Goal: Check status: Check status

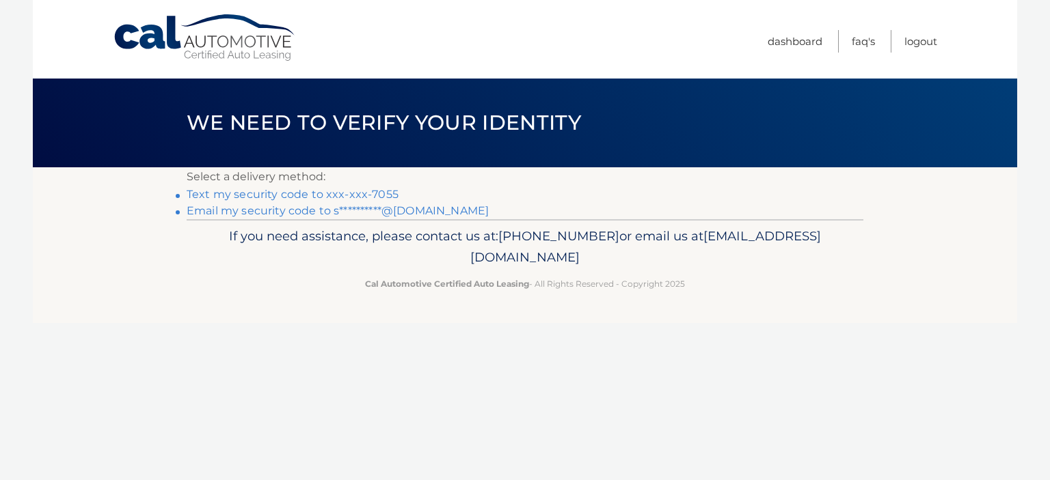
click at [360, 195] on link "Text my security code to xxx-xxx-7055" at bounding box center [293, 194] width 212 height 13
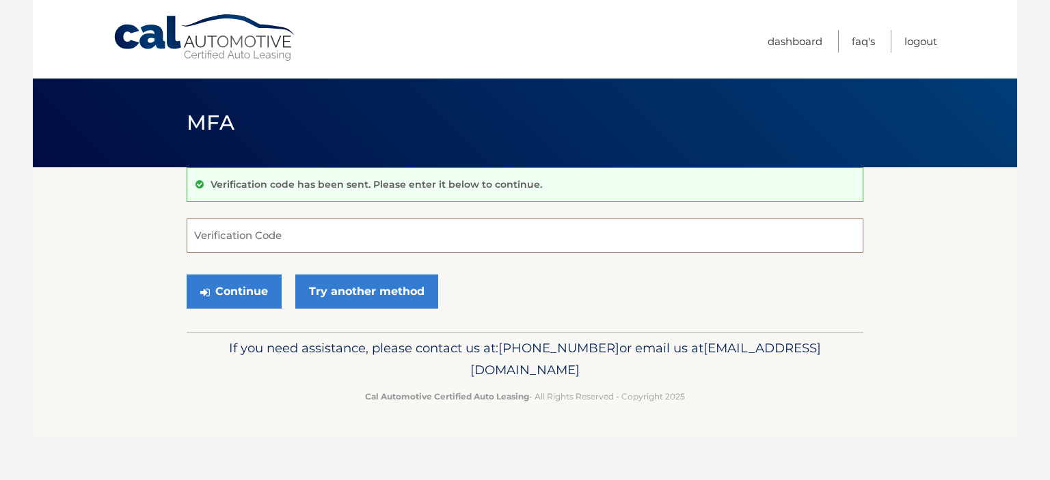
click at [347, 233] on input "Verification Code" at bounding box center [525, 236] width 676 height 34
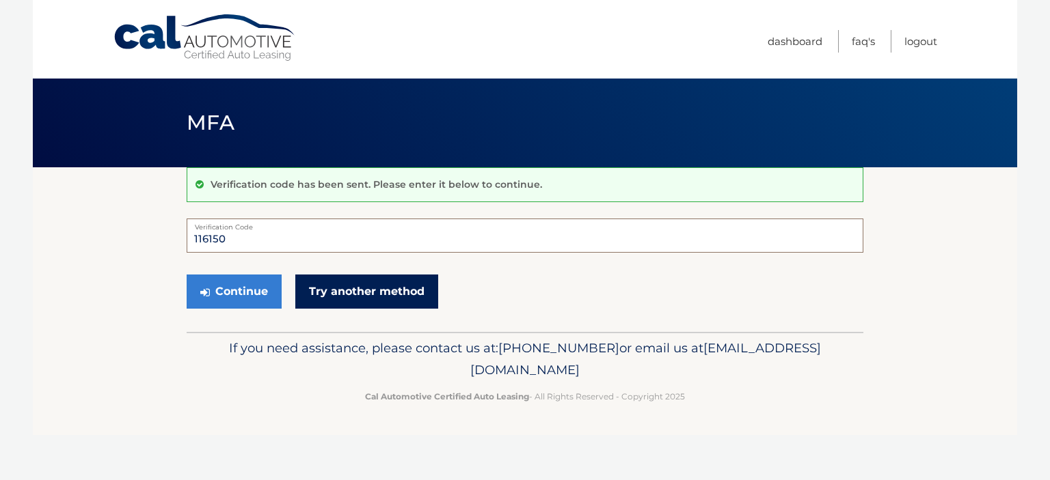
type input "116150"
click at [360, 292] on link "Try another method" at bounding box center [366, 292] width 143 height 34
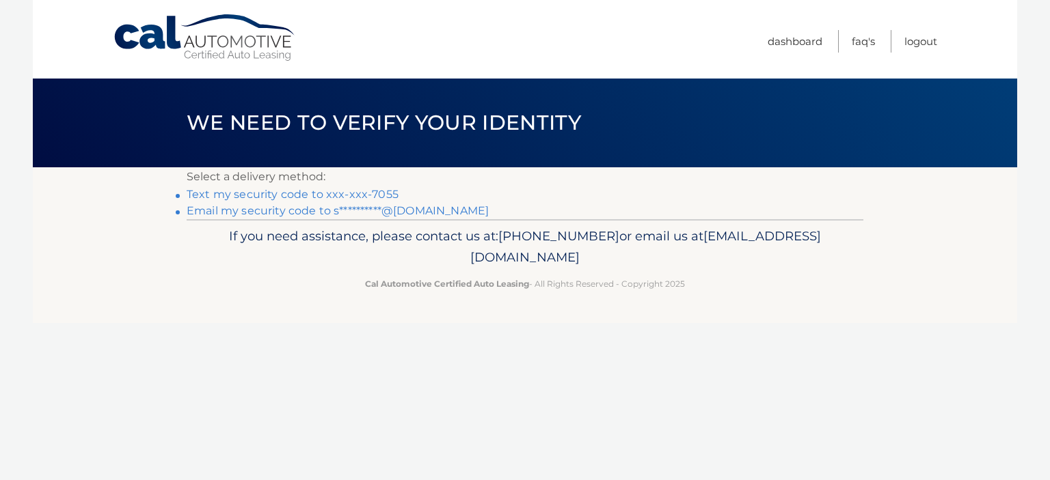
click at [369, 197] on link "Text my security code to xxx-xxx-7055" at bounding box center [293, 194] width 212 height 13
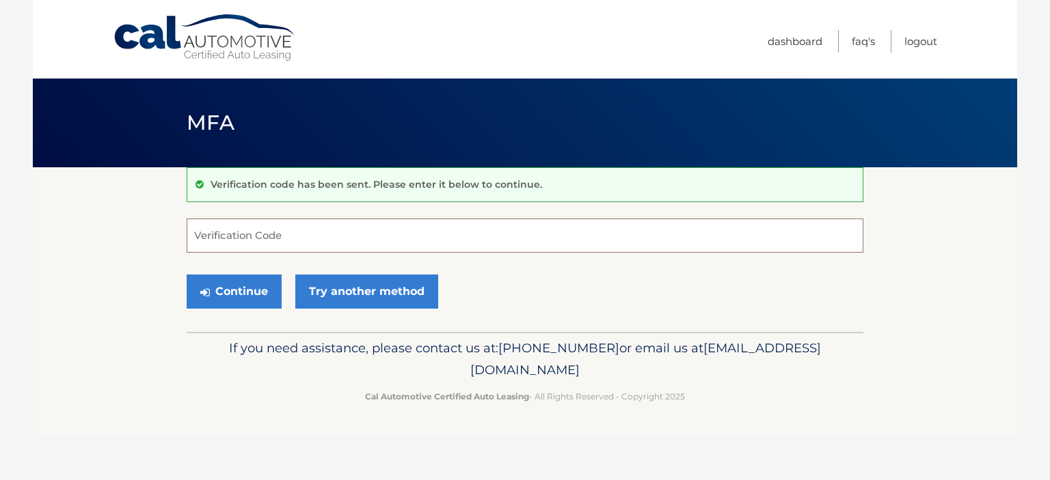
click at [305, 240] on input "Verification Code" at bounding box center [525, 236] width 676 height 34
type input "090743"
click at [235, 296] on button "Continue" at bounding box center [234, 292] width 95 height 34
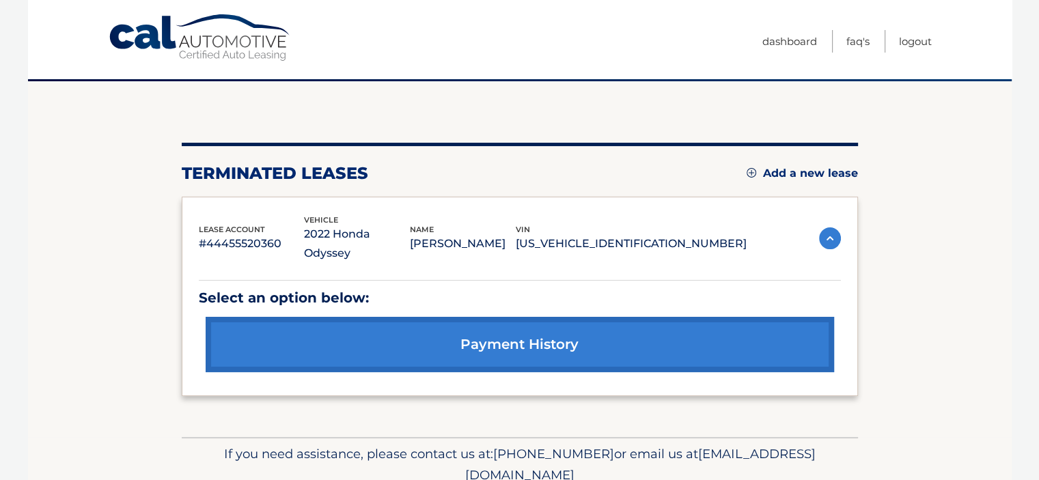
scroll to position [104, 0]
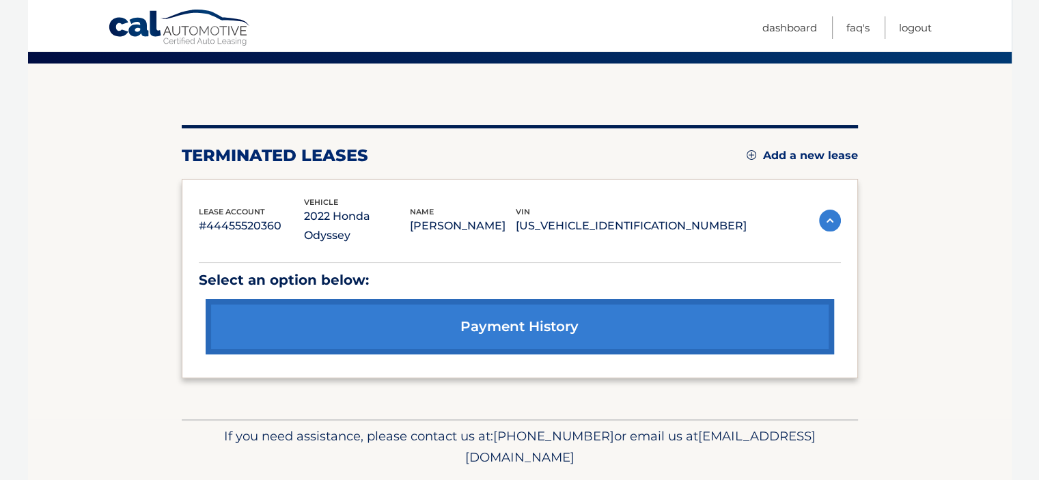
click at [564, 311] on link "payment history" at bounding box center [520, 326] width 629 height 55
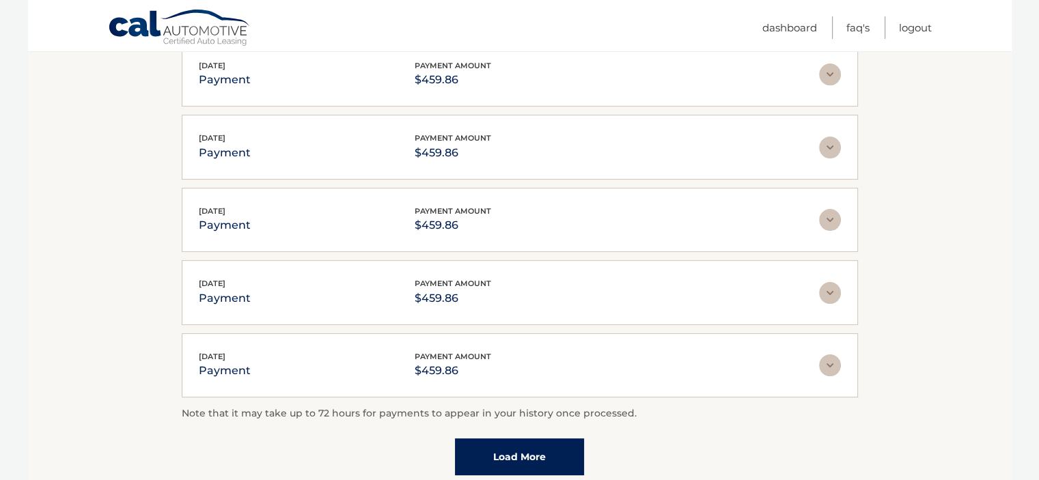
scroll to position [292, 0]
click at [495, 450] on link "Load More" at bounding box center [519, 456] width 129 height 37
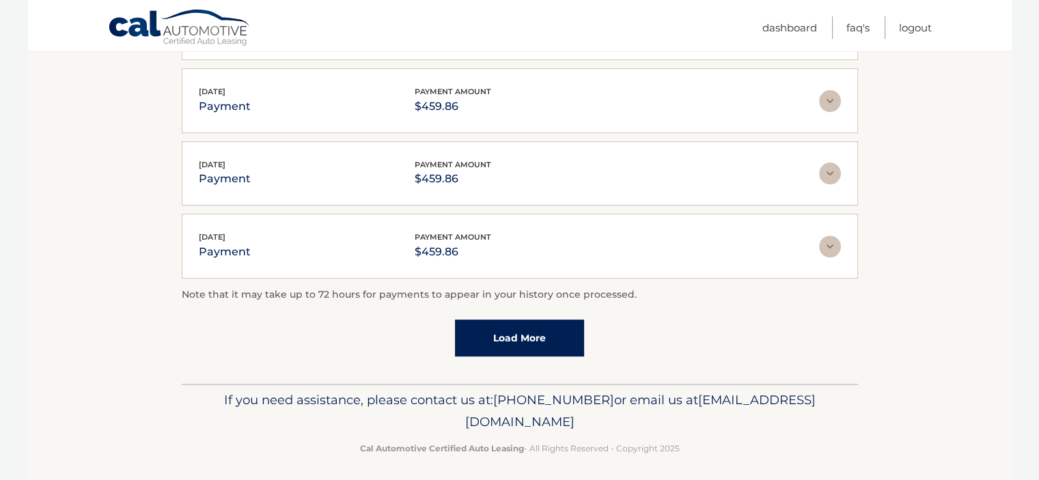
scroll to position [486, 0]
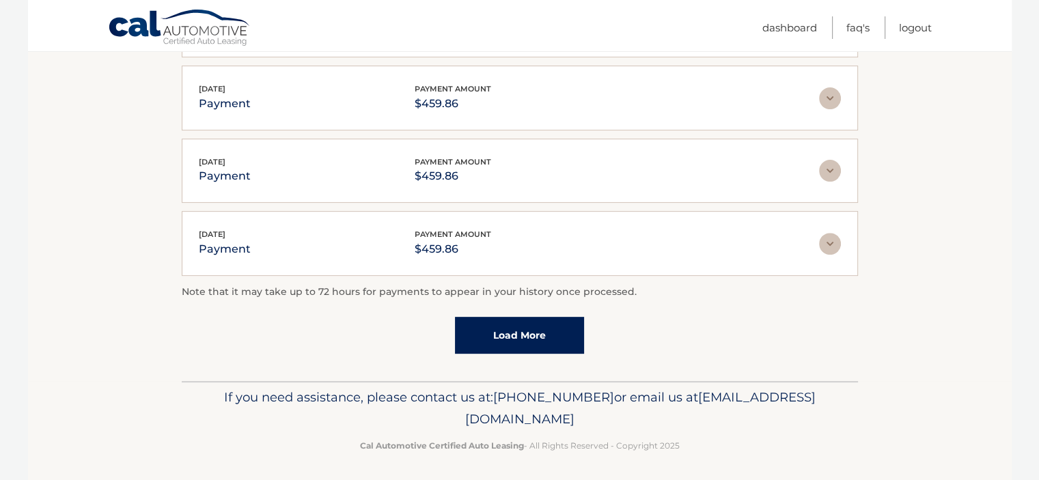
click at [517, 331] on link "Load More" at bounding box center [519, 335] width 129 height 37
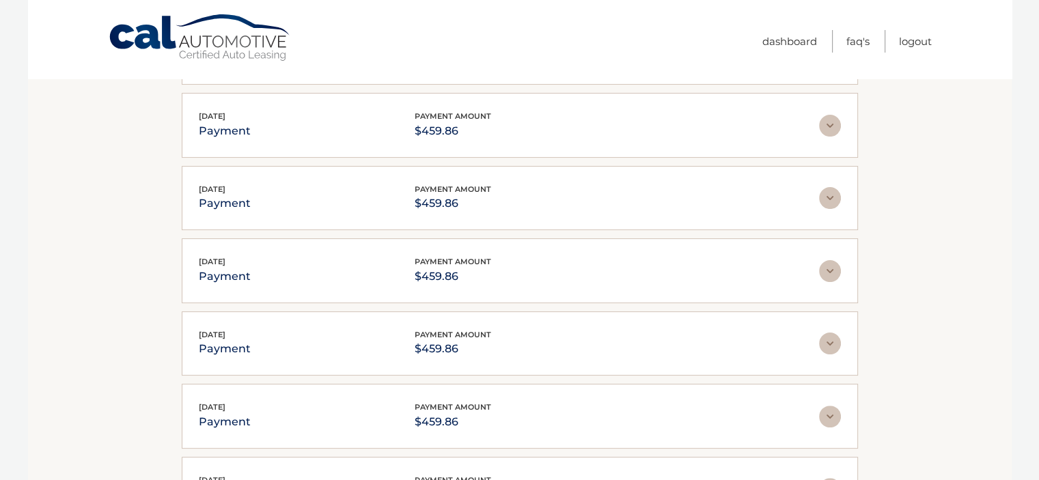
scroll to position [0, 0]
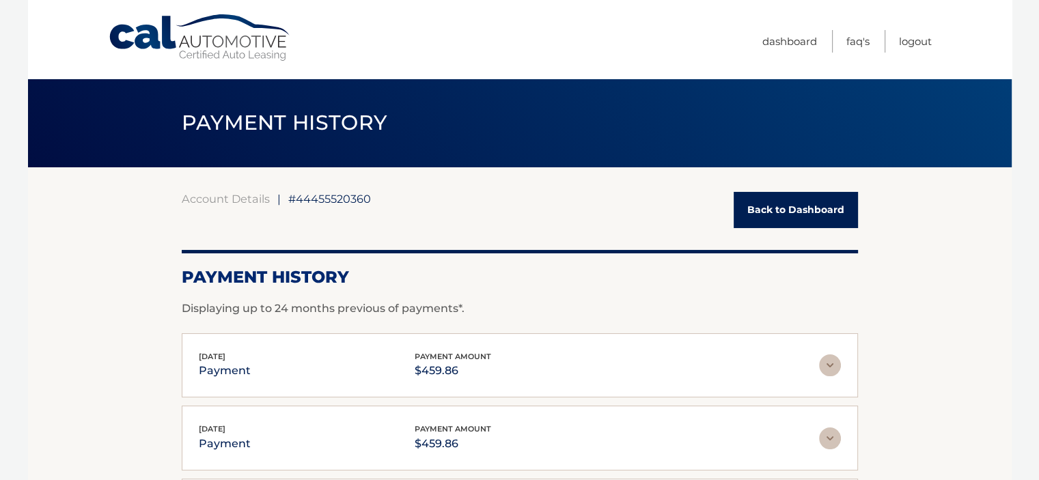
click at [756, 204] on link "Back to Dashboard" at bounding box center [796, 210] width 124 height 36
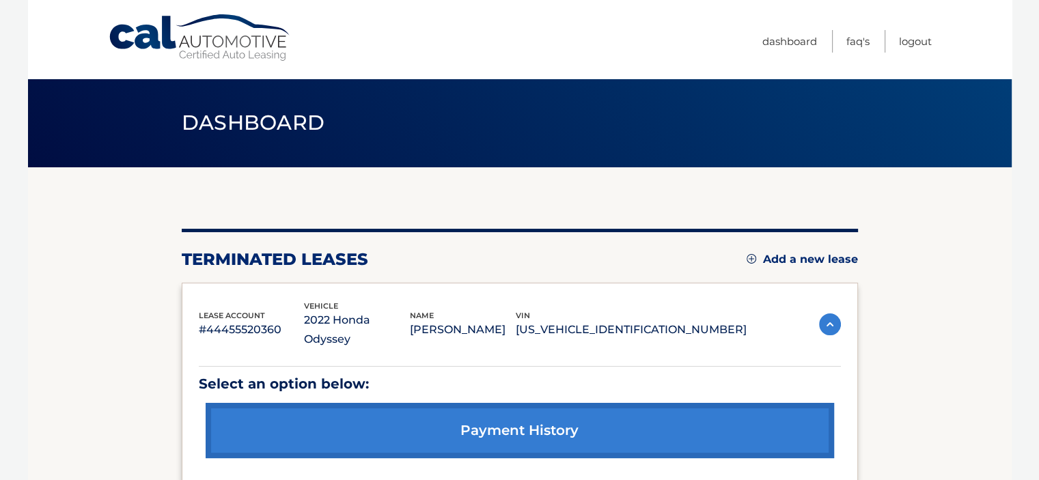
click at [72, 330] on section "You are registered for this site, but you haven't enrolled in online payments. …" at bounding box center [520, 345] width 984 height 356
click at [921, 36] on link "Logout" at bounding box center [915, 41] width 33 height 23
